Goal: Information Seeking & Learning: Learn about a topic

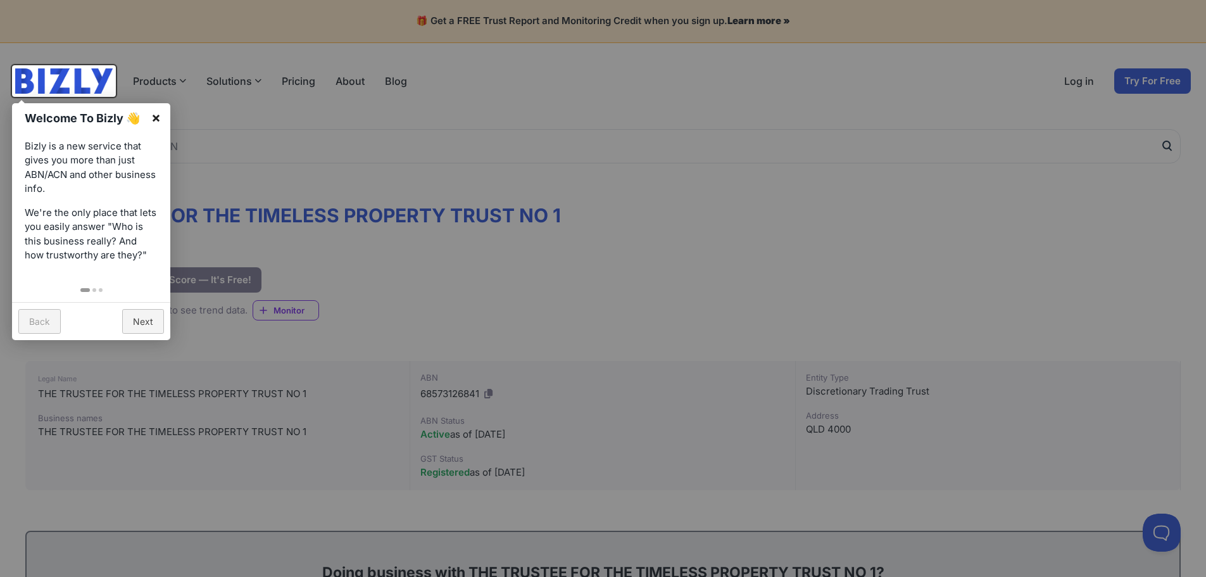
click at [155, 116] on link "×" at bounding box center [156, 117] width 28 height 28
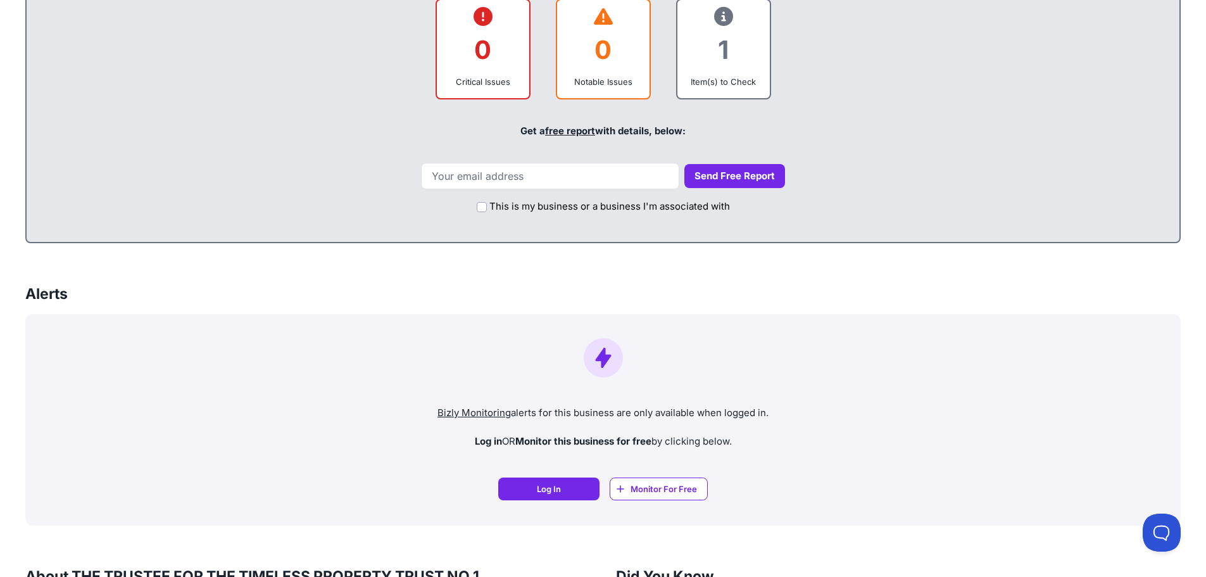
scroll to position [633, 0]
